Goal: Task Accomplishment & Management: Manage account settings

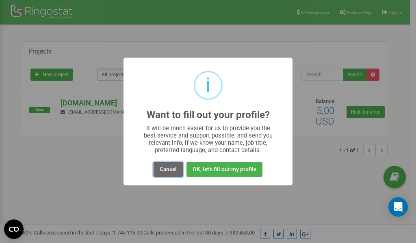
click at [166, 169] on button "Cancel" at bounding box center [168, 169] width 29 height 15
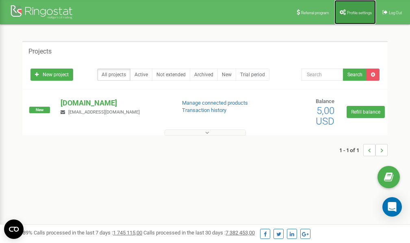
click at [354, 15] on link "Profile settings" at bounding box center [354, 12] width 41 height 24
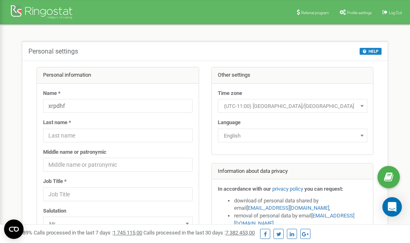
scroll to position [41, 0]
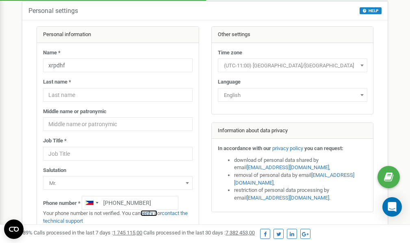
click at [157, 213] on link "verify it" at bounding box center [149, 213] width 17 height 6
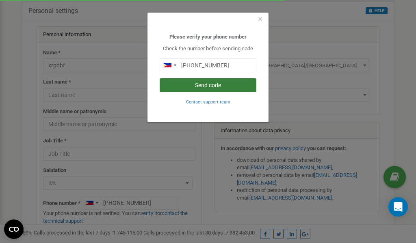
click at [202, 85] on button "Send code" at bounding box center [208, 85] width 97 height 14
